Goal: Contribute content: Add original content to the website for others to see

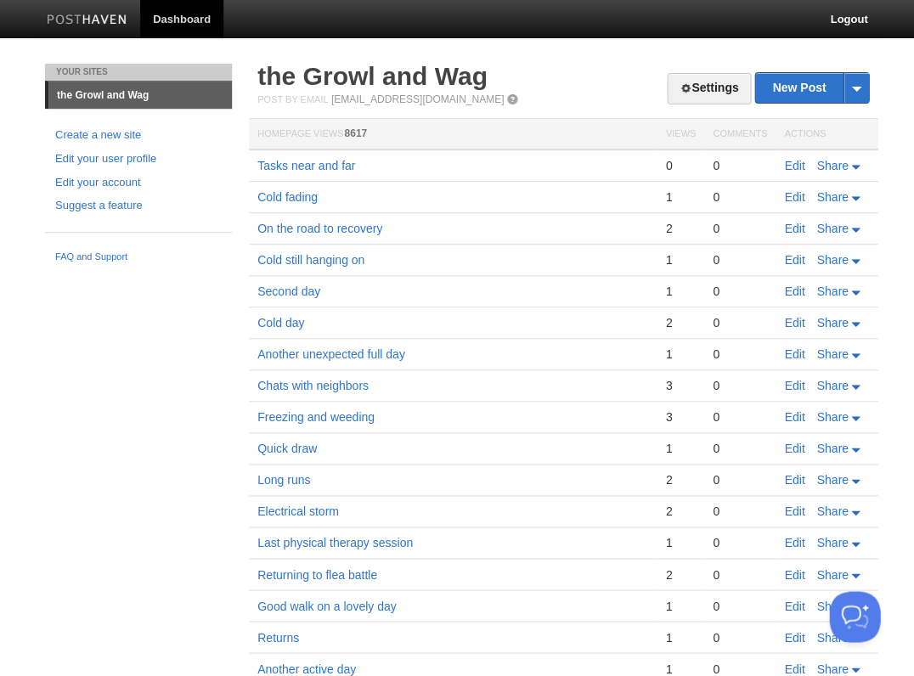
click at [795, 163] on link "Edit" at bounding box center [794, 166] width 20 height 14
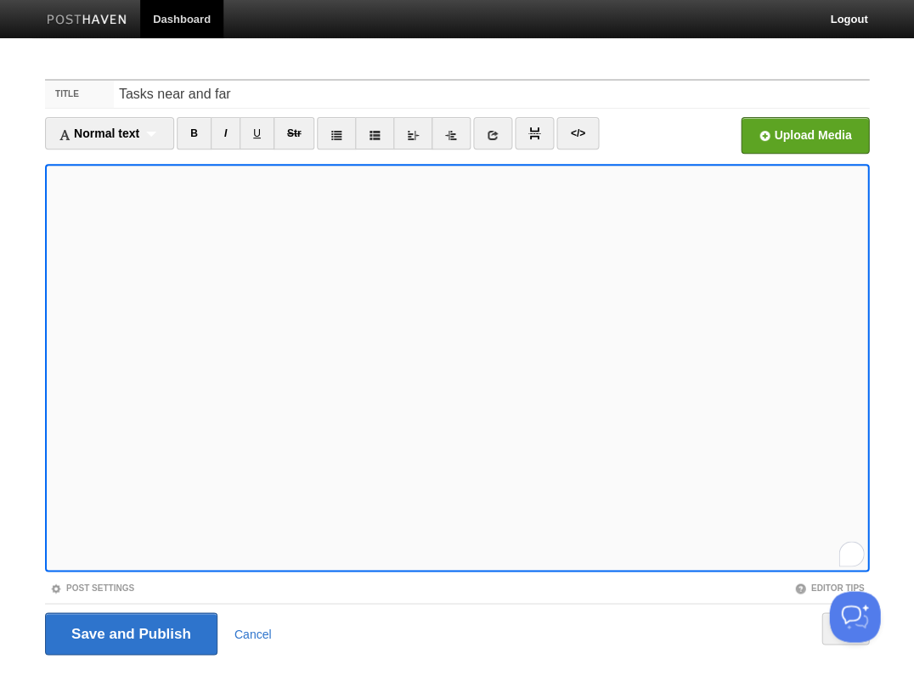
scroll to position [41, 0]
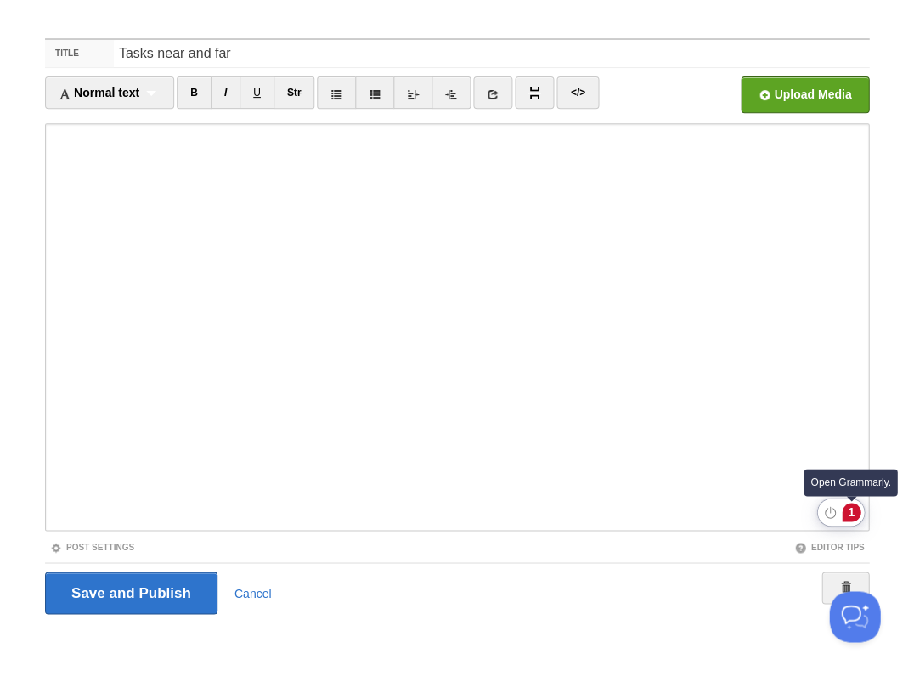
click at [850, 510] on div "1" at bounding box center [850, 512] width 19 height 19
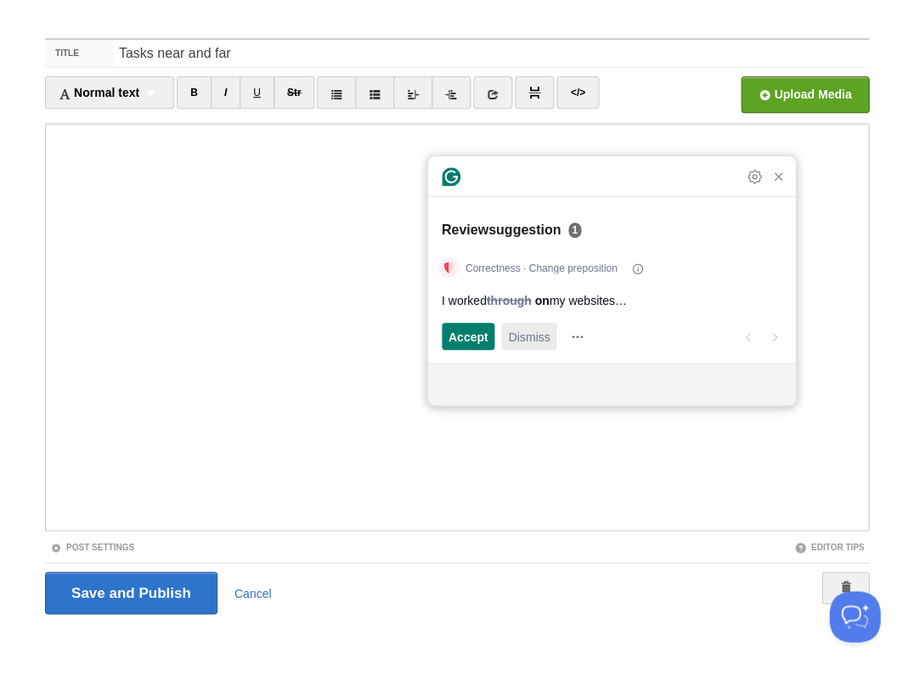
click at [526, 342] on span "Dismiss" at bounding box center [529, 337] width 42 height 18
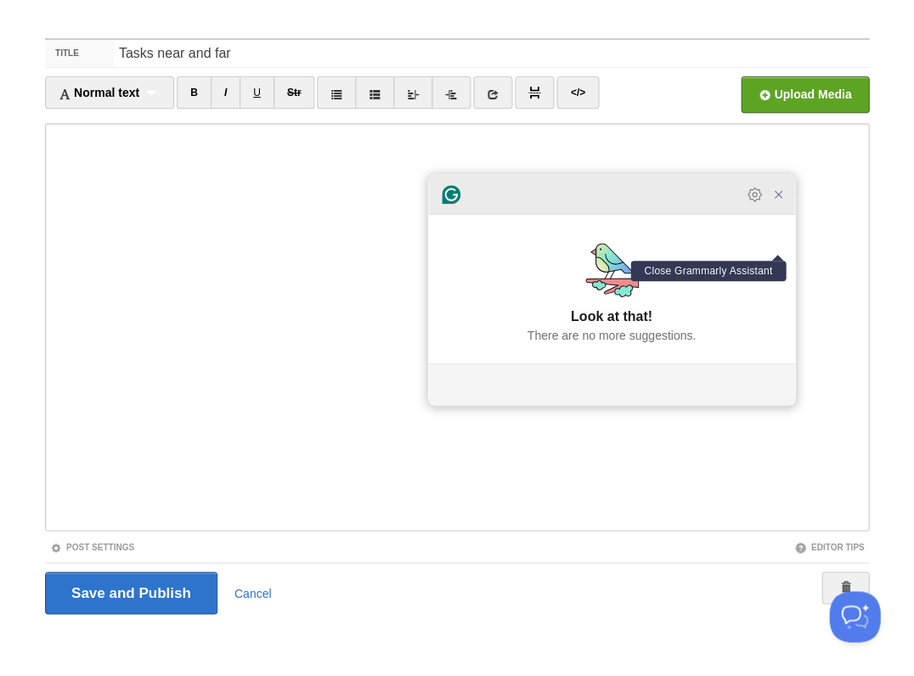
click at [776, 201] on icon "Close Grammarly Assistant" at bounding box center [778, 195] width 14 height 14
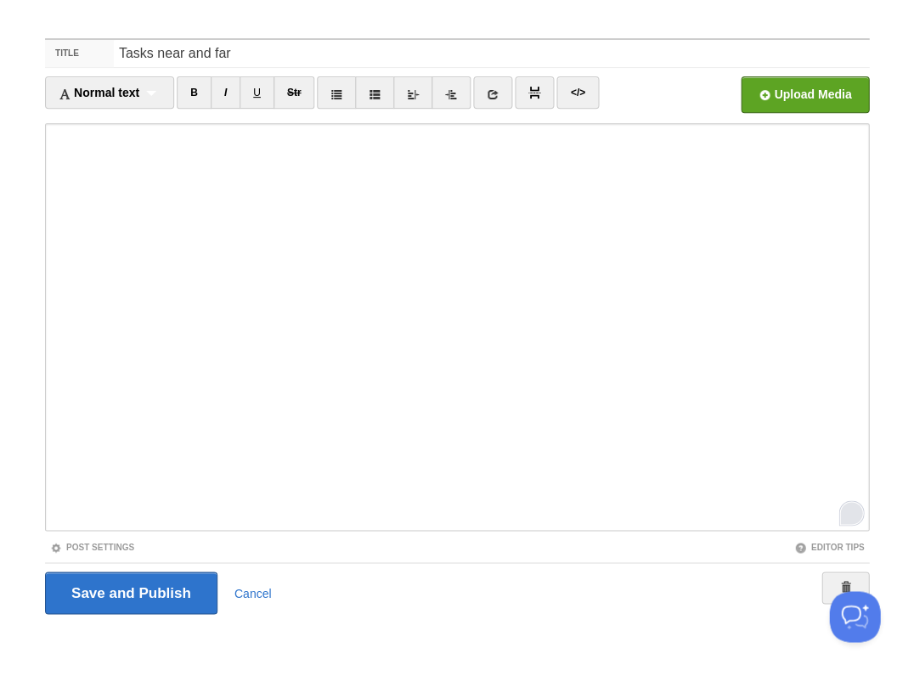
click at [385, 584] on div "Save and Publish Cancel" at bounding box center [457, 592] width 824 height 42
click at [142, 592] on input "Save and Publish" at bounding box center [131, 592] width 172 height 42
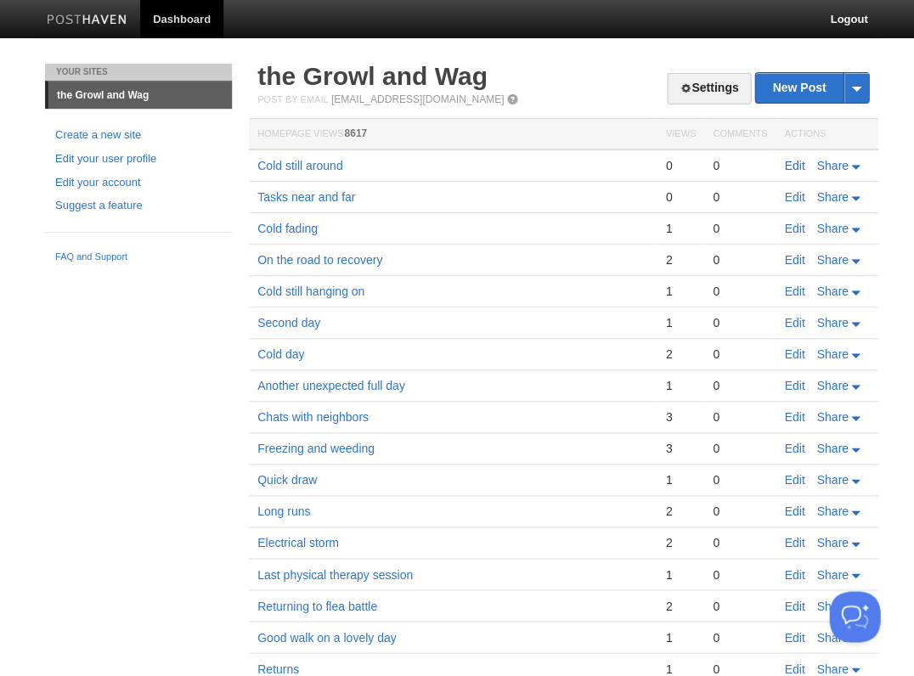
click at [790, 166] on link "Edit" at bounding box center [794, 166] width 20 height 14
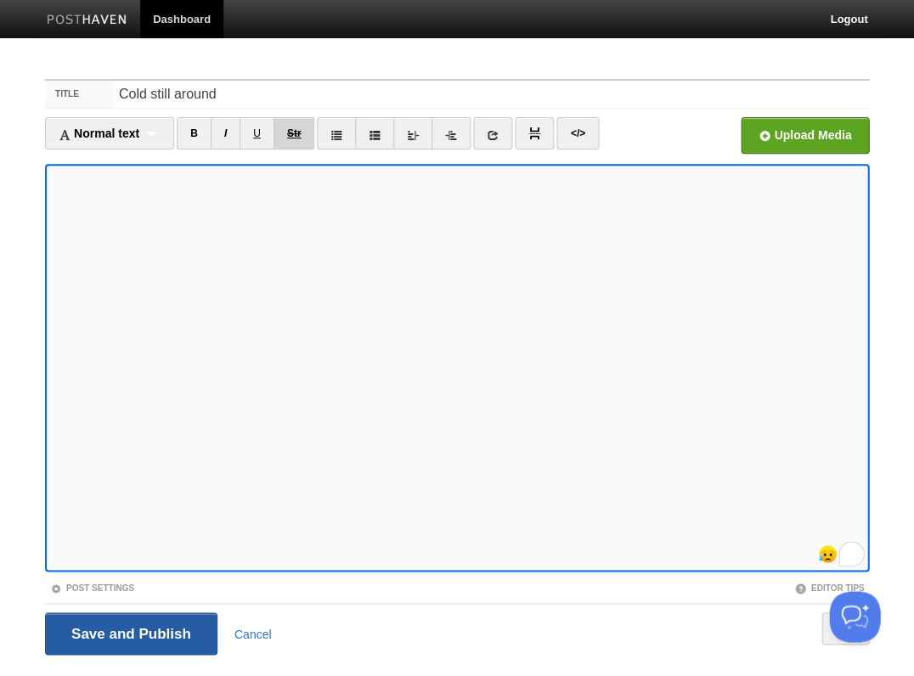
click at [129, 632] on input "Save and Publish" at bounding box center [131, 633] width 172 height 42
